Goal: Task Accomplishment & Management: Use online tool/utility

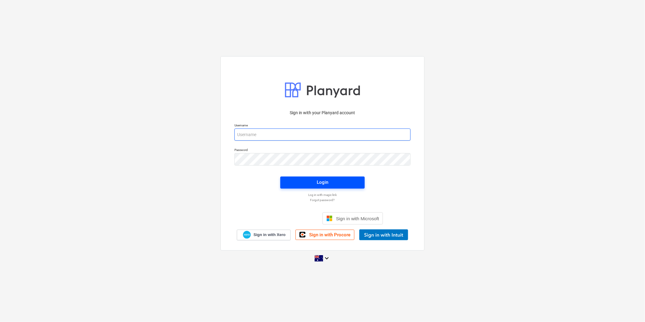
type input "[PERSON_NAME][EMAIL_ADDRESS][DOMAIN_NAME]"
click at [328, 182] on span "Login" at bounding box center [322, 182] width 70 height 8
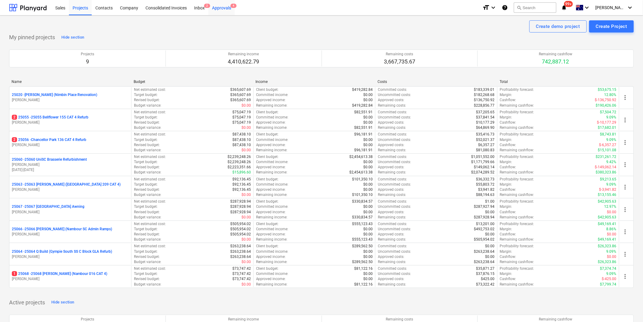
click at [220, 8] on div "Approvals 4" at bounding box center [221, 7] width 26 height 15
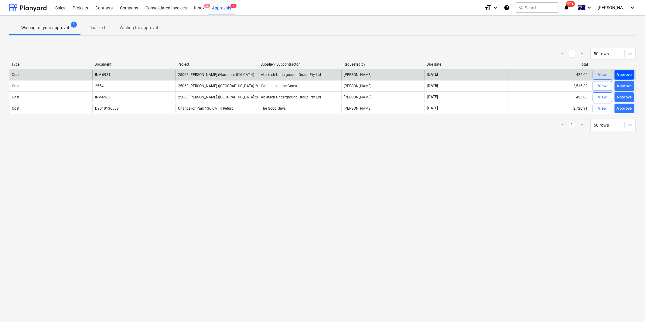
click at [623, 73] on div "Approve" at bounding box center [623, 74] width 15 height 7
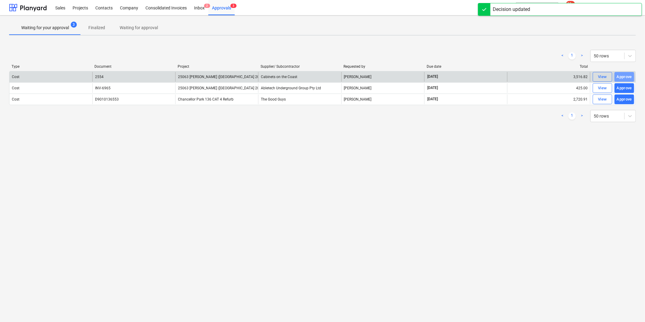
click at [624, 73] on div "Approve" at bounding box center [623, 76] width 15 height 7
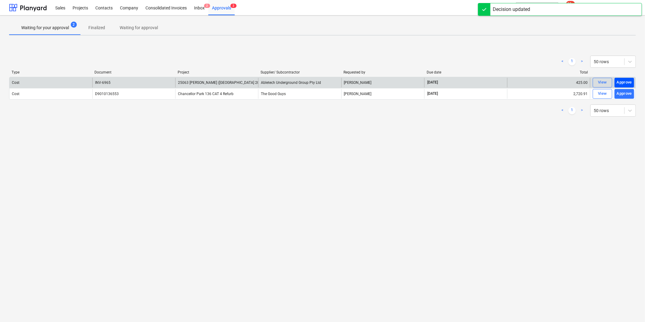
click at [628, 83] on div "Approve" at bounding box center [623, 82] width 15 height 7
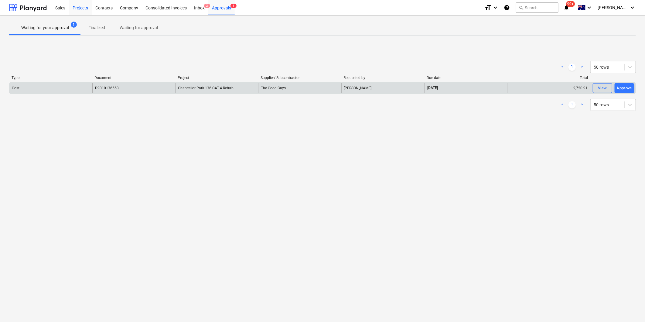
click at [85, 8] on div "Projects" at bounding box center [80, 7] width 23 height 15
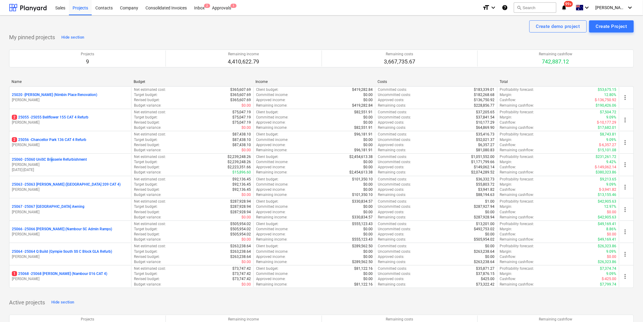
click at [52, 161] on p "25060 - 25060 UniSC Brasserie Refurbishment" at bounding box center [49, 159] width 75 height 5
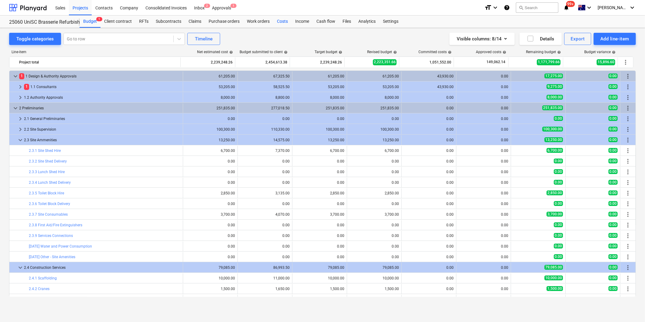
click at [281, 20] on div "Costs" at bounding box center [282, 21] width 18 height 12
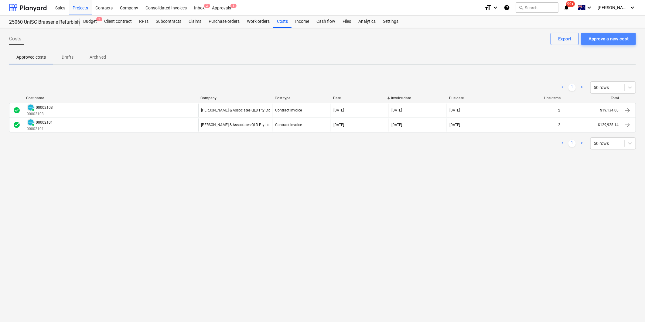
click at [615, 39] on div "Approve a new cost" at bounding box center [608, 39] width 40 height 8
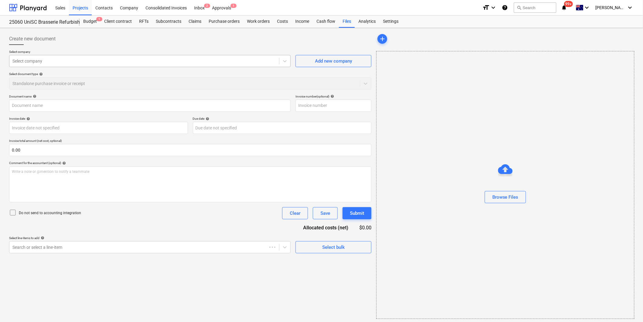
click at [63, 60] on div at bounding box center [143, 61] width 263 height 6
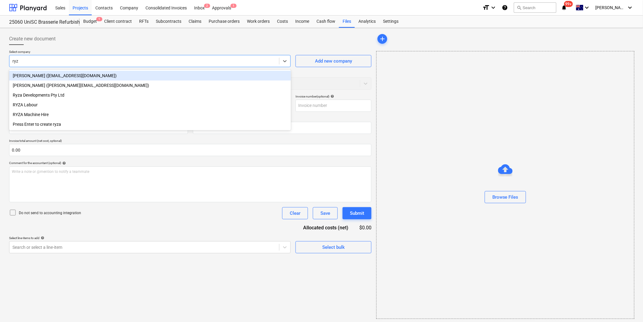
type input "ryza"
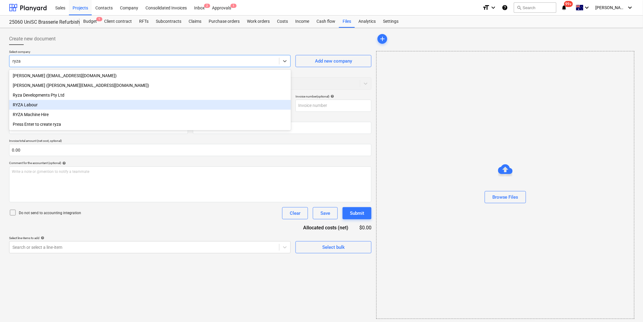
click at [41, 105] on div "RYZA Labour" at bounding box center [150, 105] width 282 height 10
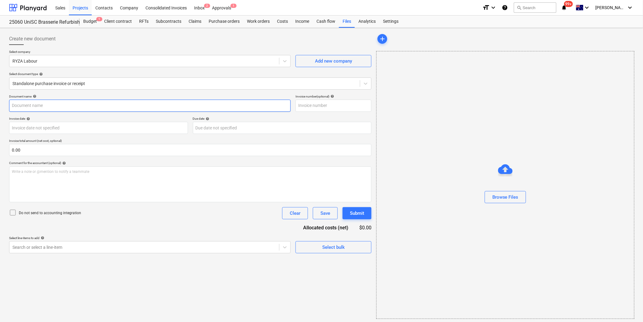
click at [46, 104] on input "text" at bounding box center [149, 106] width 281 height 12
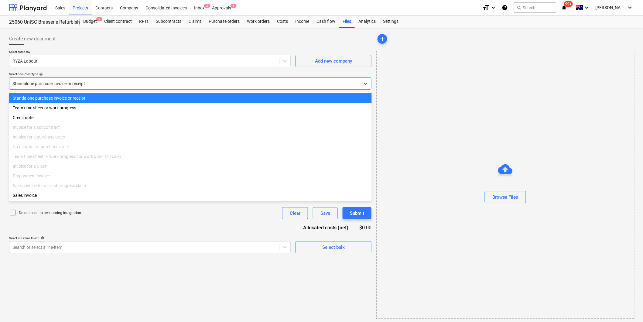
click at [81, 84] on div at bounding box center [184, 83] width 344 height 6
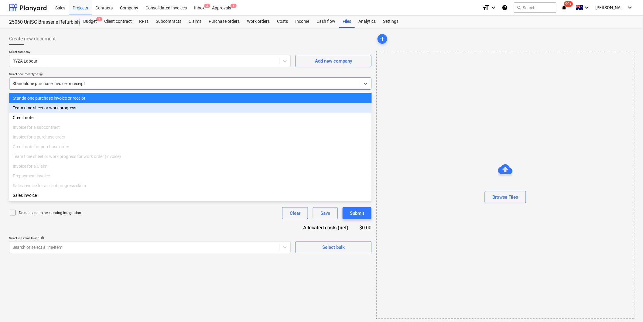
click at [51, 108] on div "Team time sheet or work progress" at bounding box center [190, 108] width 362 height 10
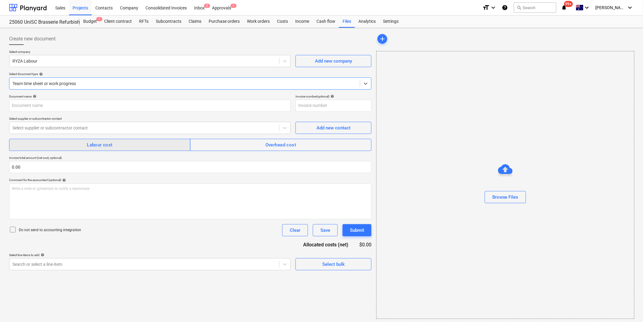
click at [104, 148] on div "Labour cost" at bounding box center [100, 145] width 26 height 8
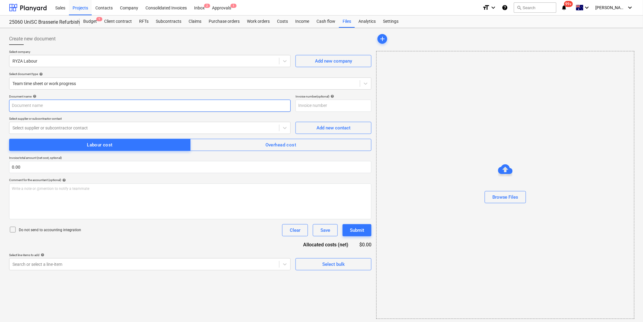
click at [29, 105] on input "text" at bounding box center [149, 106] width 281 height 12
click at [71, 129] on div at bounding box center [143, 128] width 263 height 6
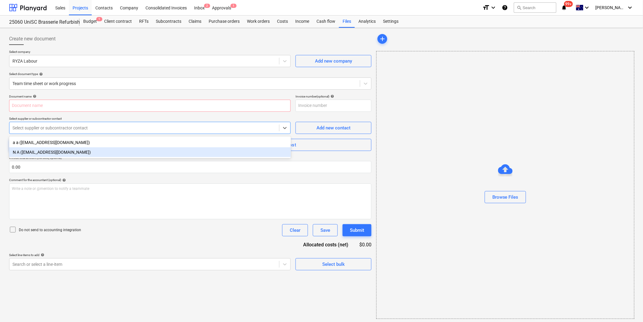
click at [37, 151] on div "N A ([EMAIL_ADDRESS][DOMAIN_NAME])" at bounding box center [150, 152] width 282 height 10
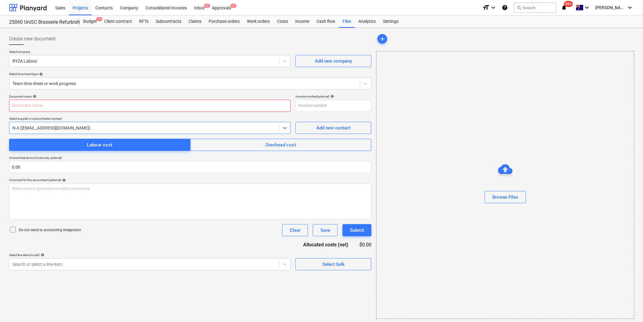
click at [45, 106] on input "text" at bounding box center [149, 106] width 281 height 12
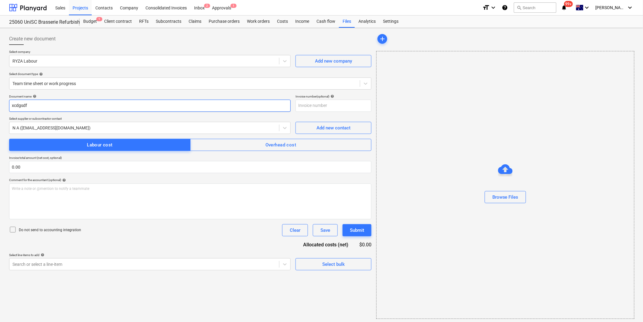
type input "xcdgsdf"
click at [98, 176] on div "Document name help xcdgsdf Invoice number (optional) help Select supplier or su…" at bounding box center [190, 182] width 362 height 176
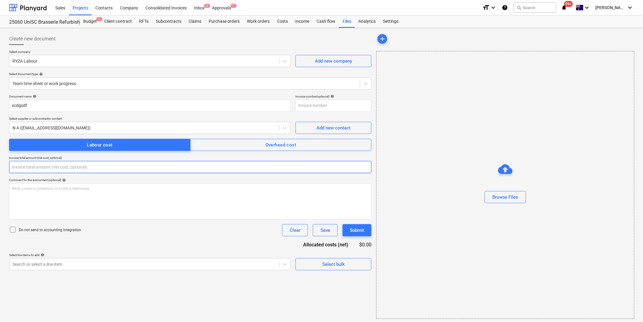
click at [66, 168] on input "text" at bounding box center [190, 167] width 362 height 12
type input "0.00"
click at [15, 230] on icon at bounding box center [12, 229] width 7 height 7
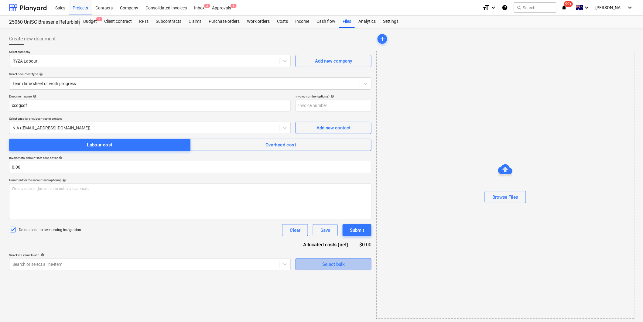
click at [346, 268] on span "Select bulk" at bounding box center [333, 264] width 61 height 8
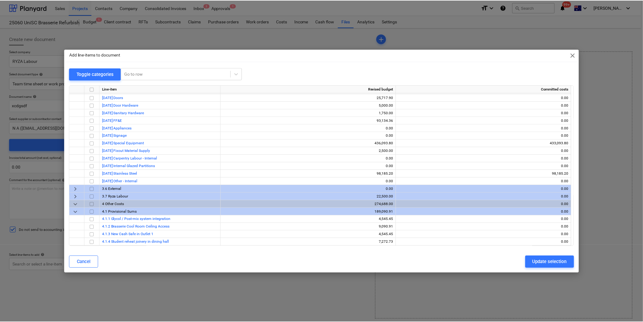
scroll to position [523, 0]
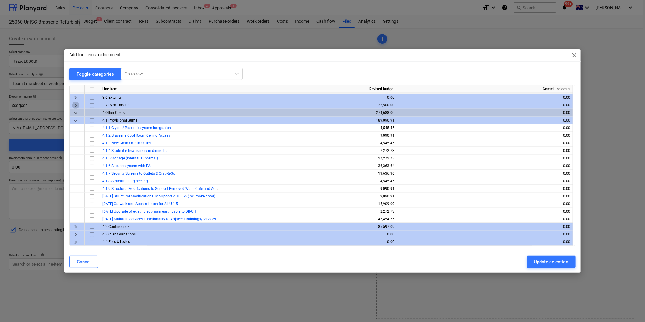
click at [75, 104] on span "keyboard_arrow_right" at bounding box center [75, 105] width 7 height 7
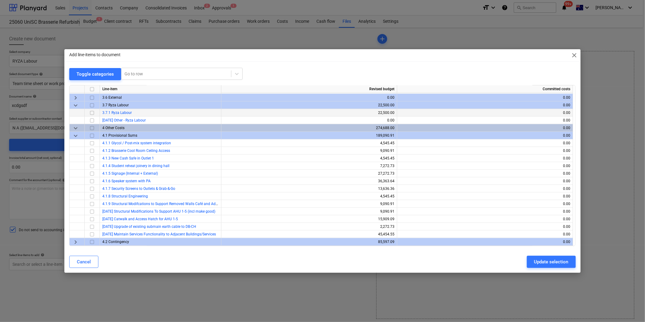
click at [92, 112] on input "checkbox" at bounding box center [91, 112] width 7 height 7
click at [558, 263] on div "Update selection" at bounding box center [551, 262] width 34 height 8
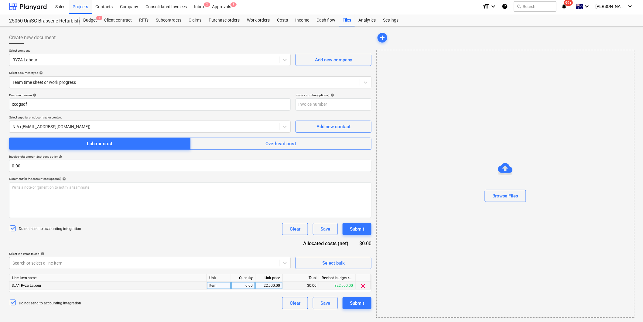
scroll to position [2, 0]
click at [250, 284] on div "0.00" at bounding box center [242, 285] width 19 height 8
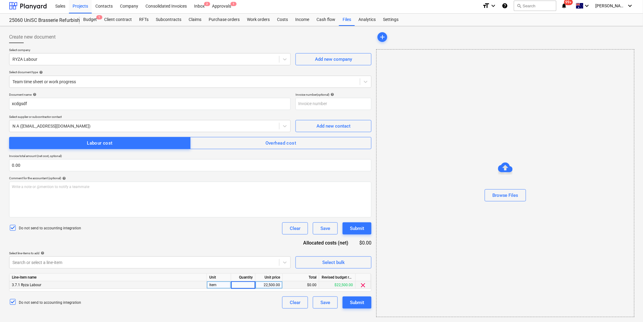
type input "1"
click at [266, 286] on div "22,500.00" at bounding box center [269, 285] width 22 height 8
type input "1000"
click at [212, 299] on div "Do not send to accounting integration Clear Save Submit" at bounding box center [190, 302] width 362 height 12
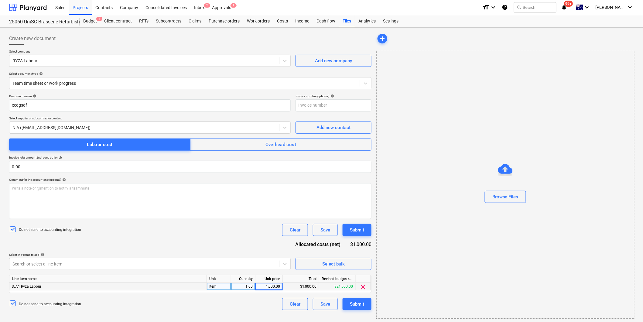
scroll to position [0, 0]
